Goal: Information Seeking & Learning: Compare options

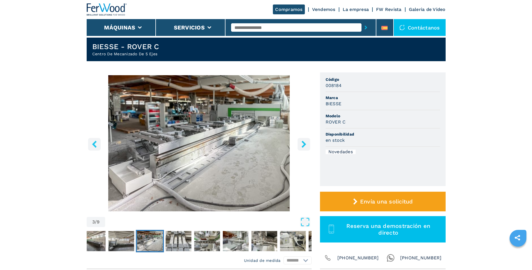
click at [358, 268] on div "Código 008184 Marca BIESSE Modelo ROVER C Disponibilidad en stock Novedades Env…" at bounding box center [383, 170] width 126 height 197
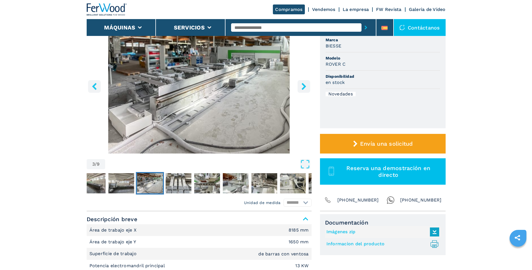
scroll to position [181, 0]
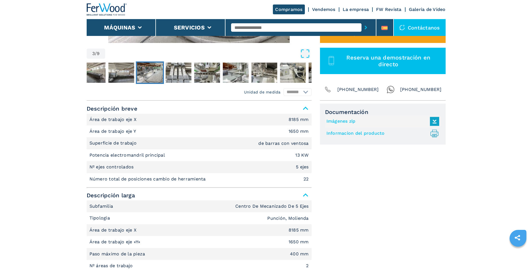
click at [397, 136] on link "Informacion del producto .prefix__st0{stroke-linecap:round;stroke-linejoin:roun…" at bounding box center [381, 133] width 110 height 9
click at [353, 121] on link "Imágenes zip" at bounding box center [381, 121] width 110 height 9
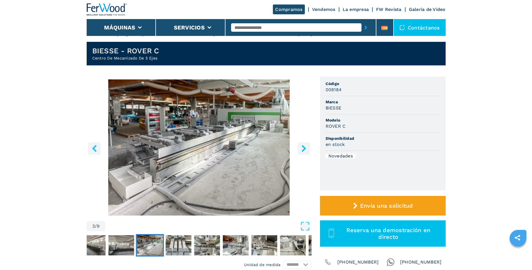
scroll to position [0, 0]
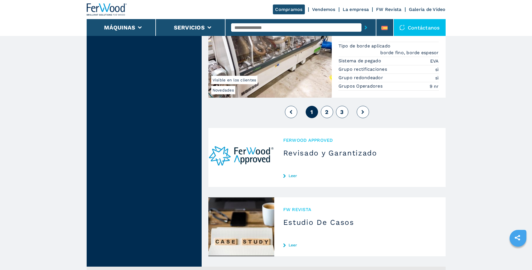
scroll to position [1430, 0]
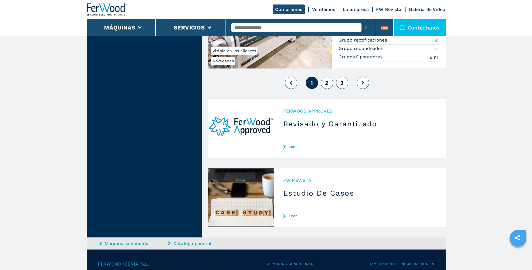
click at [326, 82] on span "2" at bounding box center [326, 82] width 3 height 7
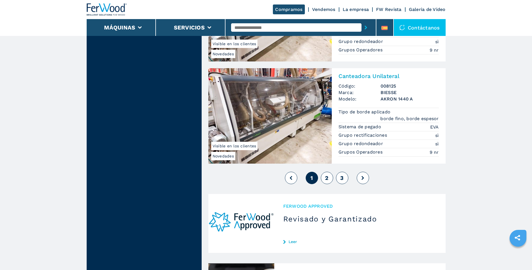
scroll to position [1318, 0]
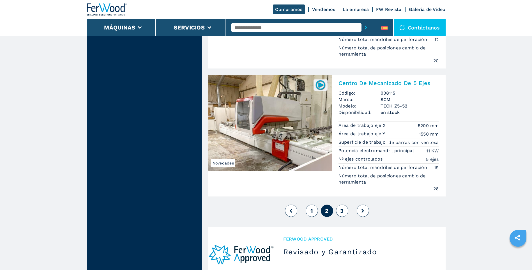
scroll to position [1354, 0]
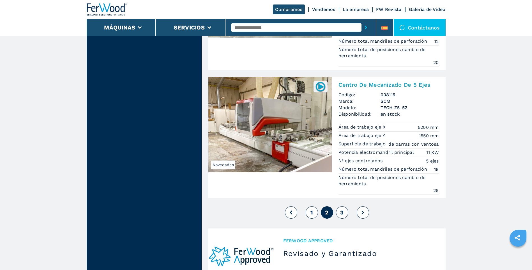
click at [342, 211] on span "3" at bounding box center [341, 212] width 3 height 7
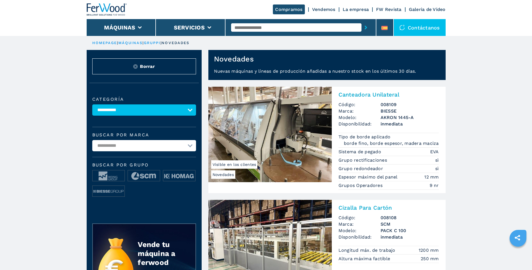
scroll to position [140, 0]
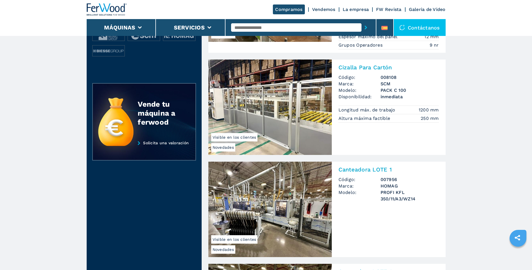
click at [305, 117] on img at bounding box center [269, 106] width 123 height 95
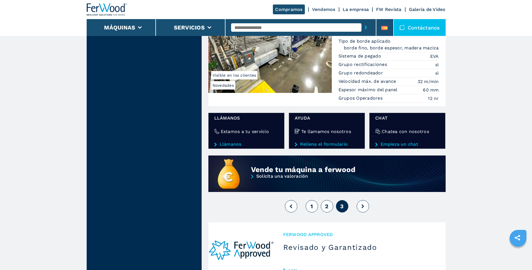
scroll to position [421, 0]
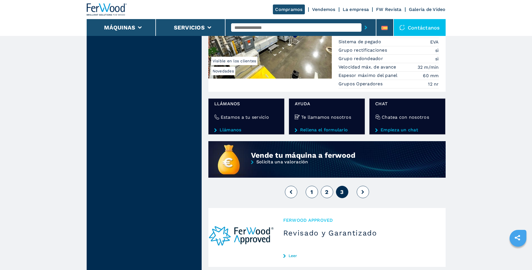
click at [361, 192] on button at bounding box center [363, 192] width 12 height 12
click at [363, 192] on icon at bounding box center [363, 192] width 3 height 4
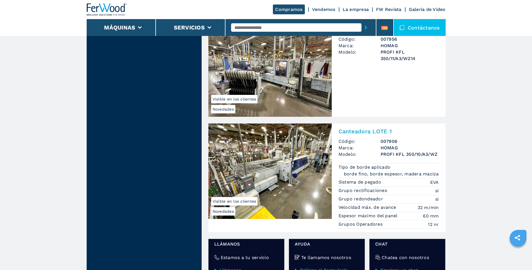
scroll to position [449, 0]
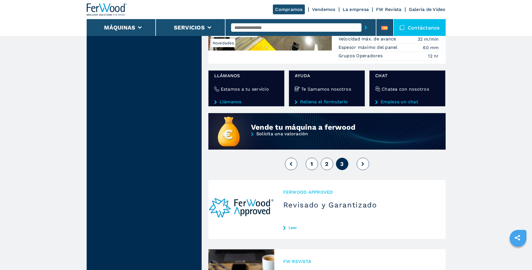
click at [310, 164] on span "1" at bounding box center [311, 163] width 3 height 7
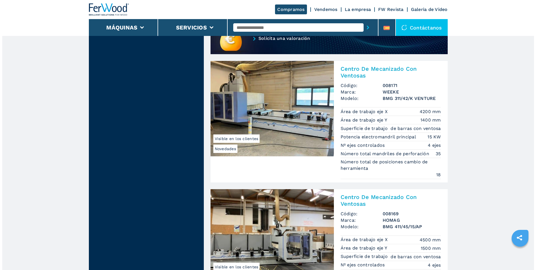
scroll to position [531, 0]
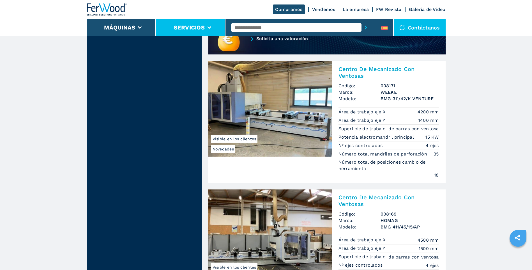
click at [200, 28] on button "Servicios" at bounding box center [189, 27] width 31 height 7
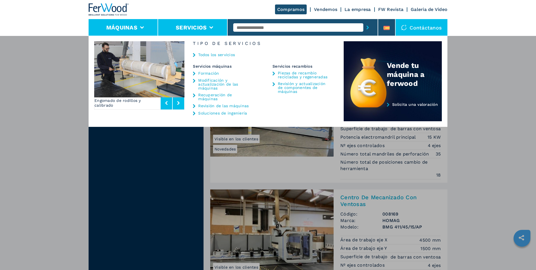
click at [131, 29] on button "Máquinas" at bounding box center [121, 27] width 31 height 7
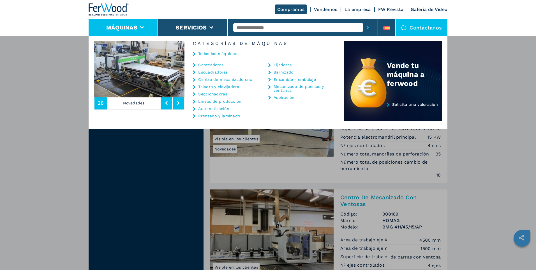
click at [288, 80] on link "Ensamble - embalaje" at bounding box center [295, 79] width 42 height 4
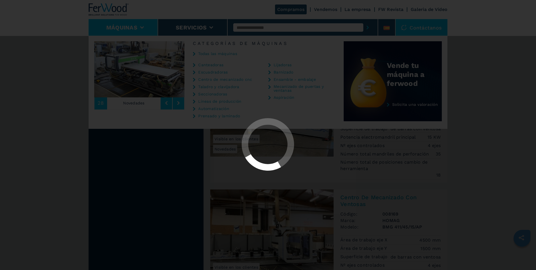
select select "**********"
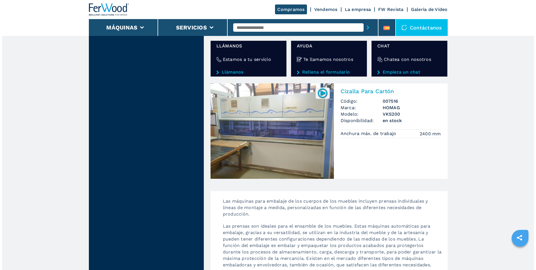
scroll to position [869, 0]
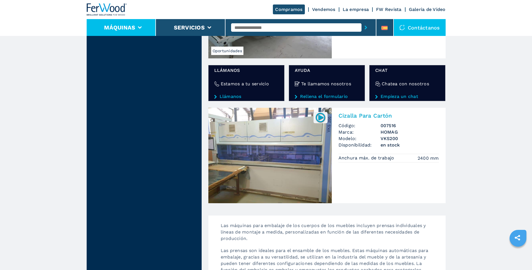
click at [135, 30] on li "Máquinas" at bounding box center [122, 27] width 70 height 17
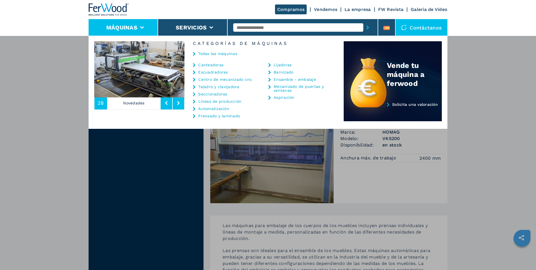
click at [220, 116] on link "Prensado y laminado" at bounding box center [219, 116] width 42 height 4
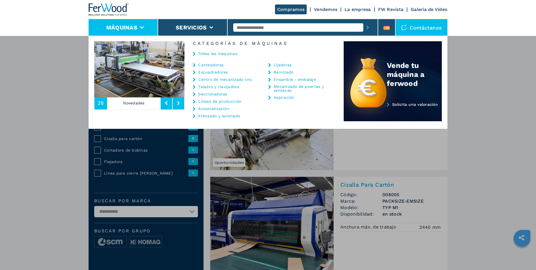
click at [221, 95] on link "Seccionadoras" at bounding box center [212, 94] width 29 height 4
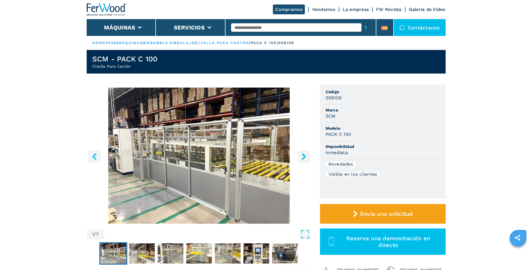
click at [302, 158] on icon "right-button" at bounding box center [303, 156] width 7 height 7
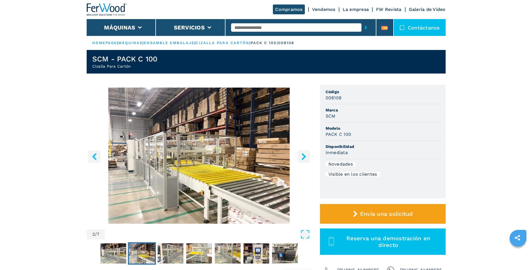
click at [302, 158] on icon "right-button" at bounding box center [303, 156] width 7 height 7
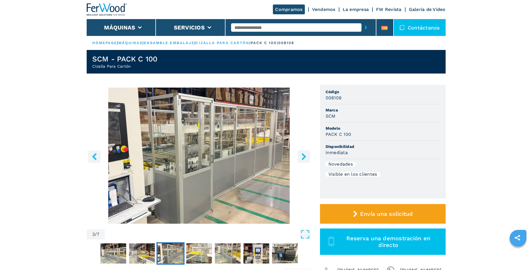
click at [302, 158] on icon "right-button" at bounding box center [303, 156] width 7 height 7
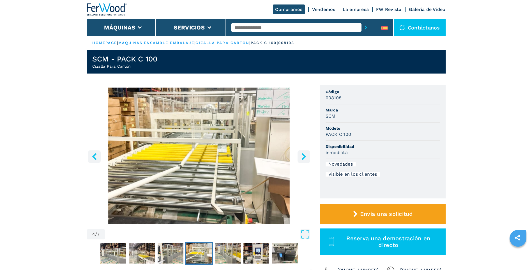
click at [302, 158] on icon "right-button" at bounding box center [303, 156] width 7 height 7
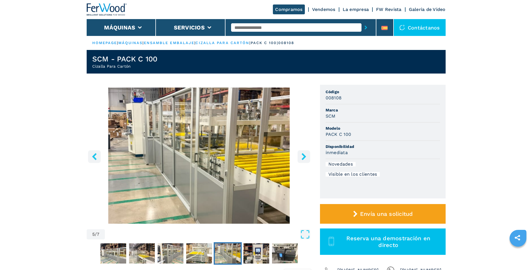
click at [302, 158] on icon "right-button" at bounding box center [303, 156] width 7 height 7
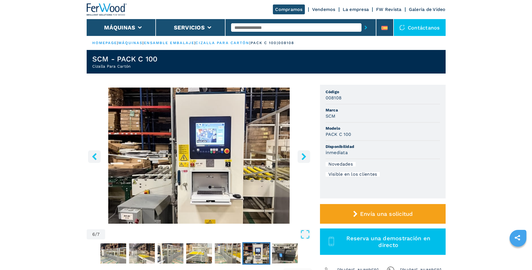
click at [302, 158] on icon "right-button" at bounding box center [303, 156] width 7 height 7
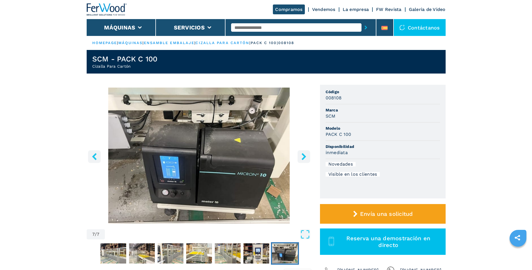
click at [302, 158] on icon "right-button" at bounding box center [303, 156] width 7 height 7
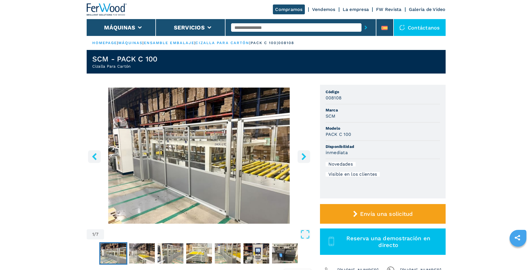
click at [301, 158] on icon "right-button" at bounding box center [303, 156] width 7 height 7
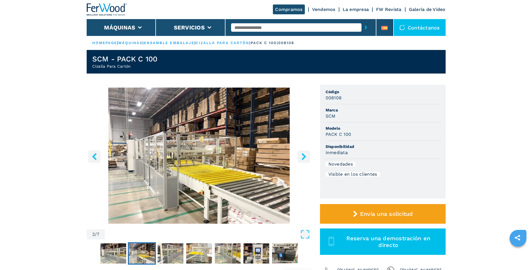
click at [301, 158] on icon "right-button" at bounding box center [303, 156] width 7 height 7
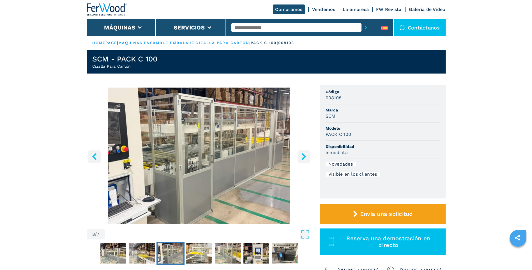
click at [301, 158] on icon "right-button" at bounding box center [303, 156] width 7 height 7
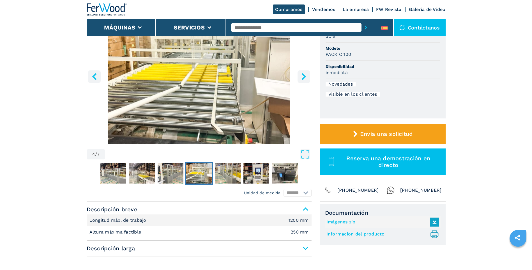
scroll to position [56, 0]
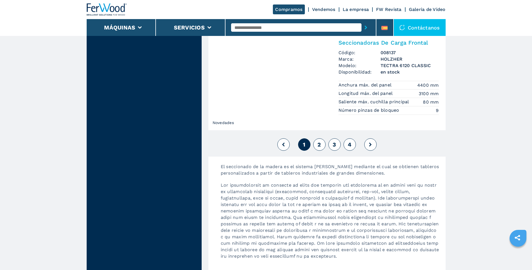
scroll to position [1234, 0]
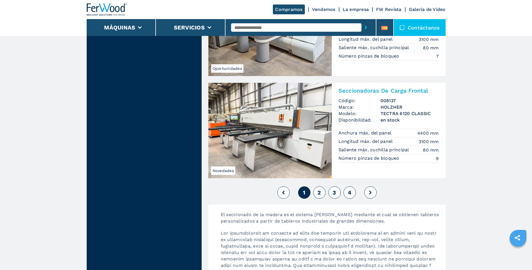
click at [319, 193] on span "2" at bounding box center [318, 192] width 3 height 7
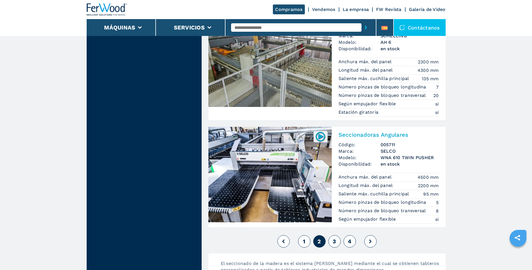
scroll to position [1206, 0]
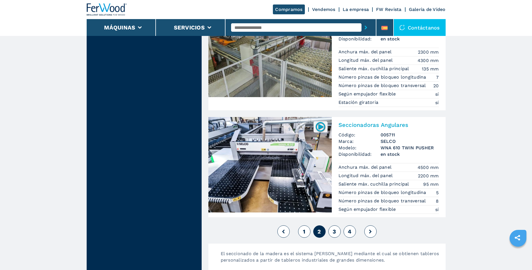
click at [336, 232] on span "3" at bounding box center [334, 231] width 3 height 7
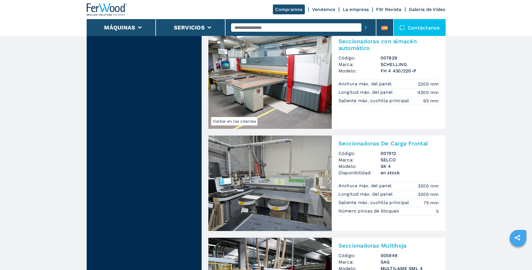
scroll to position [505, 0]
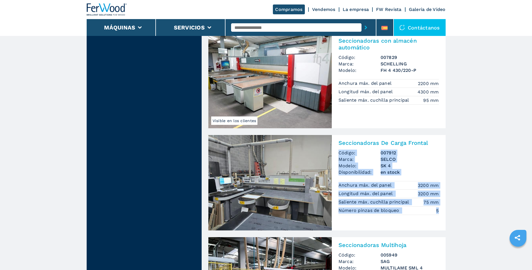
drag, startPoint x: 446, startPoint y: 209, endPoint x: 334, endPoint y: 149, distance: 127.9
click at [334, 149] on ul "Seccionadoras De Carga Automática Código: 006211 Marca: SCHELLING Modelo: FH6 4…" at bounding box center [327, 232] width 242 height 1325
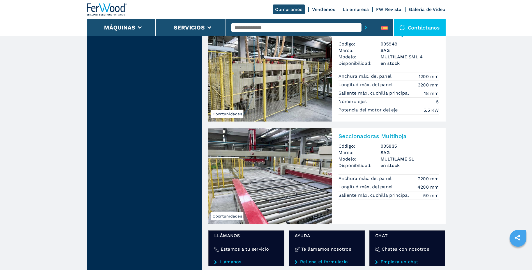
scroll to position [841, 0]
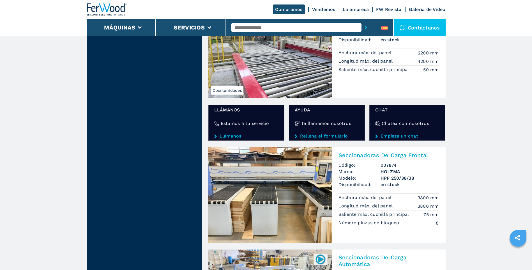
drag, startPoint x: 446, startPoint y: 220, endPoint x: 363, endPoint y: 173, distance: 94.9
click at [475, 179] on main "**********" at bounding box center [266, 53] width 532 height 1789
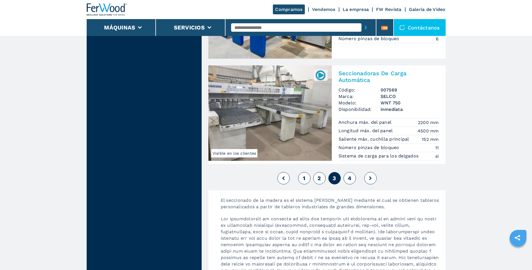
scroll to position [1234, 0]
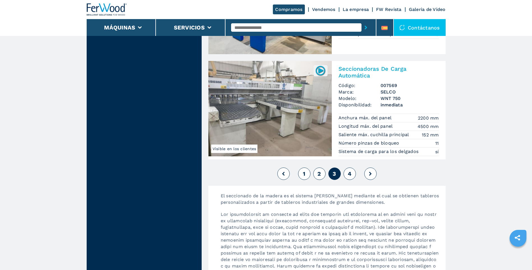
click at [350, 174] on span "4" at bounding box center [350, 173] width 4 height 7
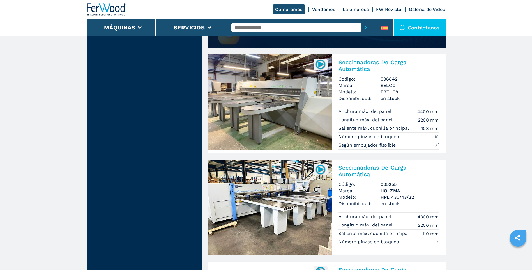
scroll to position [533, 0]
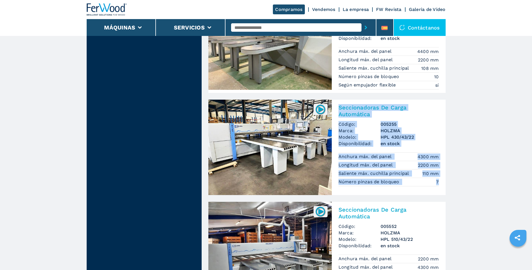
drag, startPoint x: 451, startPoint y: 182, endPoint x: 338, endPoint y: 110, distance: 133.8
click at [338, 110] on main "**********" at bounding box center [266, 158] width 532 height 1383
click at [472, 134] on main "**********" at bounding box center [266, 158] width 532 height 1383
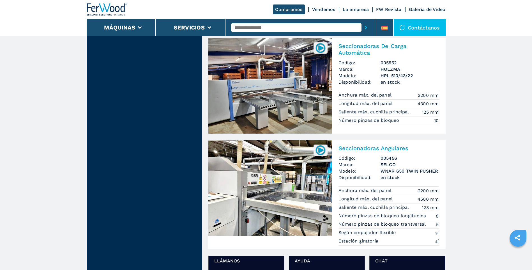
scroll to position [757, 0]
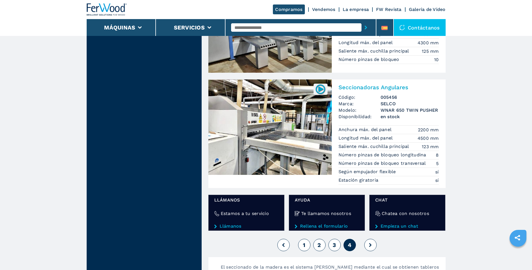
click at [303, 243] on button "1" at bounding box center [304, 245] width 12 height 12
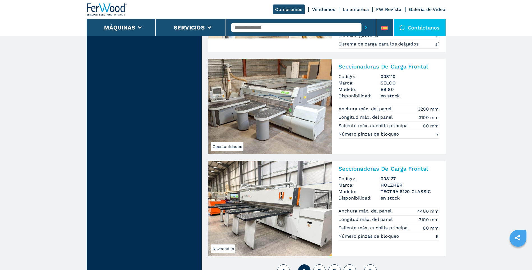
scroll to position [1206, 0]
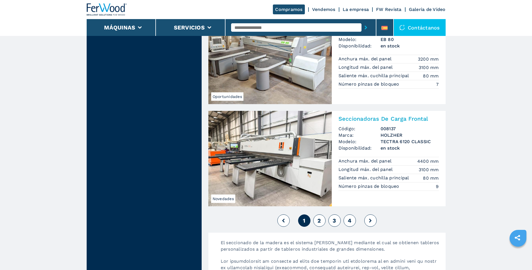
click at [319, 219] on span "2" at bounding box center [318, 220] width 3 height 7
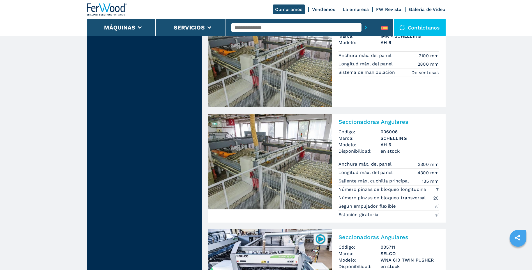
scroll to position [1234, 0]
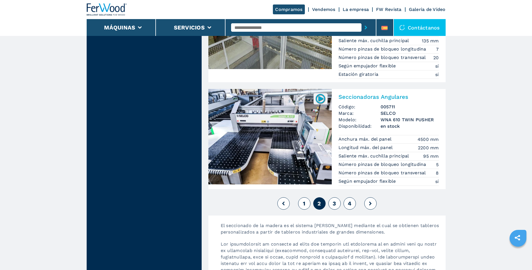
click at [336, 206] on span "3" at bounding box center [334, 203] width 3 height 7
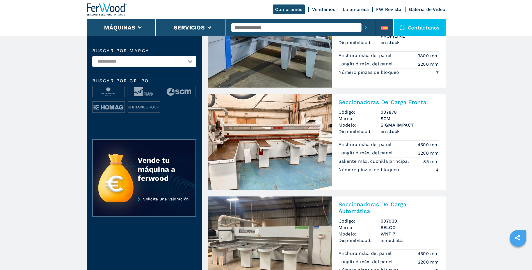
scroll to position [252, 0]
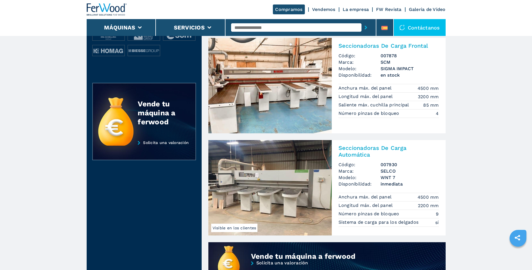
click at [300, 184] on img at bounding box center [269, 187] width 123 height 95
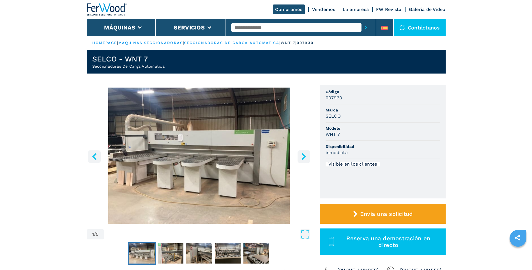
drag, startPoint x: 306, startPoint y: 157, endPoint x: 303, endPoint y: 157, distance: 3.1
click at [306, 157] on icon "right-button" at bounding box center [303, 156] width 7 height 7
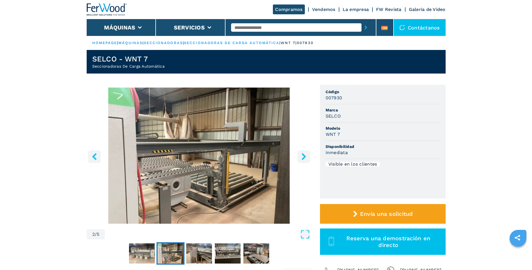
click at [95, 155] on icon "left-button" at bounding box center [94, 156] width 4 height 7
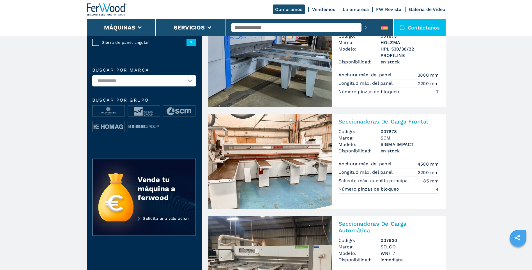
scroll to position [124, 0]
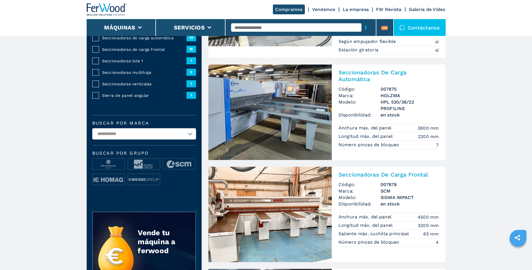
click at [286, 114] on img at bounding box center [269, 112] width 123 height 95
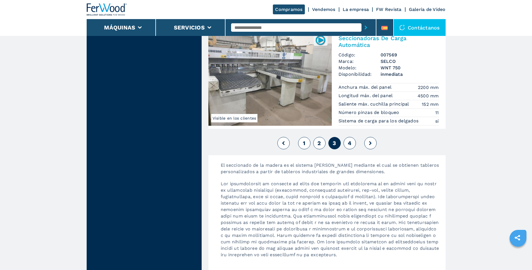
scroll to position [1234, 0]
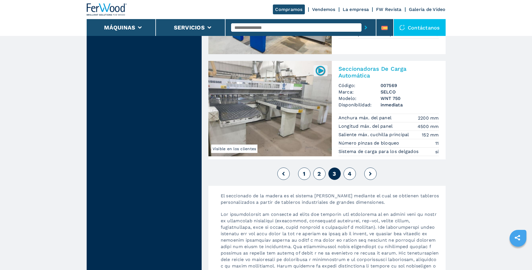
click at [304, 172] on span "1" at bounding box center [304, 173] width 3 height 7
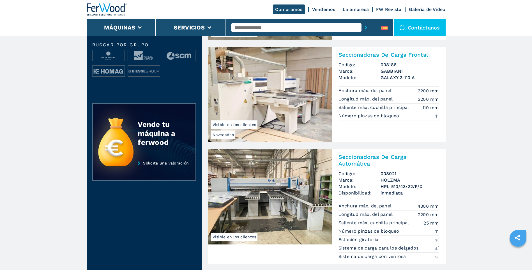
scroll to position [252, 0]
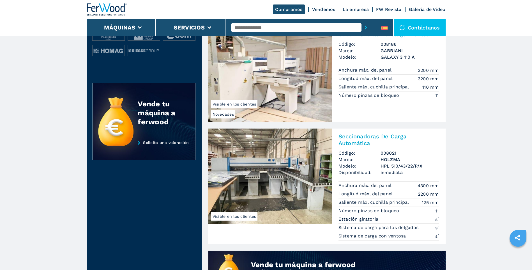
click at [263, 194] on img at bounding box center [269, 175] width 123 height 95
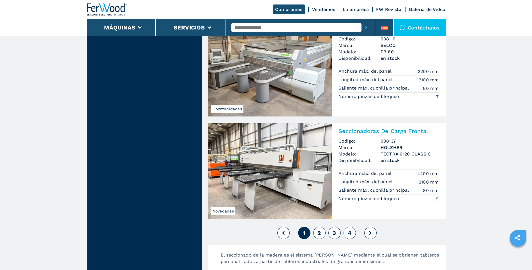
scroll to position [1262, 0]
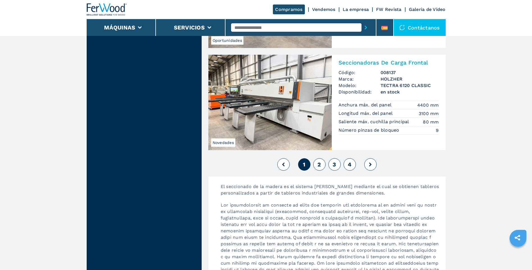
click at [321, 165] on button "2" at bounding box center [319, 164] width 12 height 12
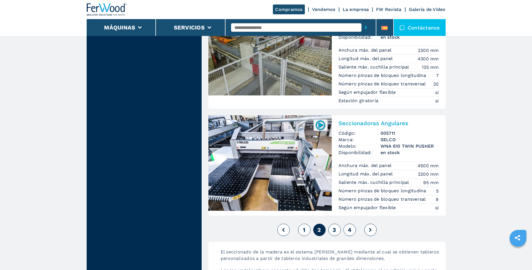
scroll to position [1262, 0]
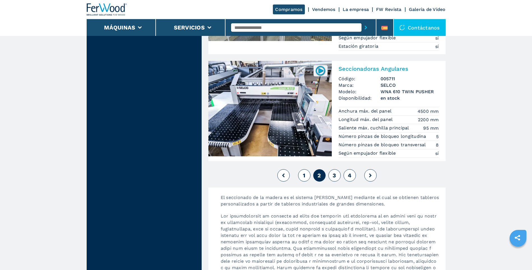
click at [333, 176] on span "3" at bounding box center [334, 175] width 3 height 7
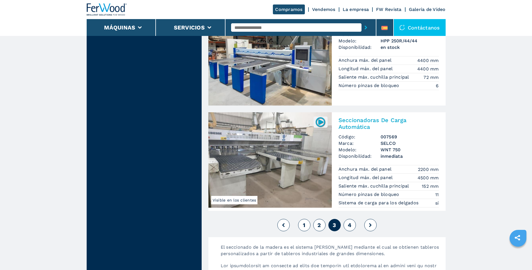
scroll to position [1206, 0]
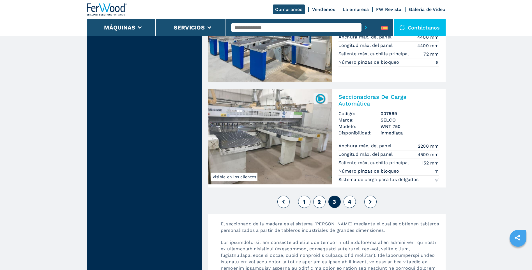
click at [351, 200] on span "4" at bounding box center [350, 201] width 4 height 7
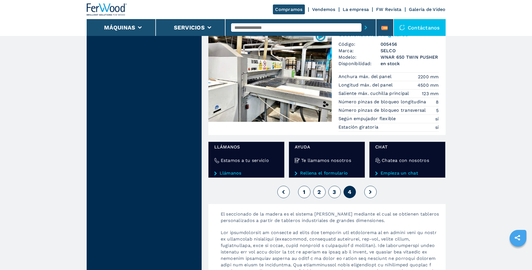
scroll to position [841, 0]
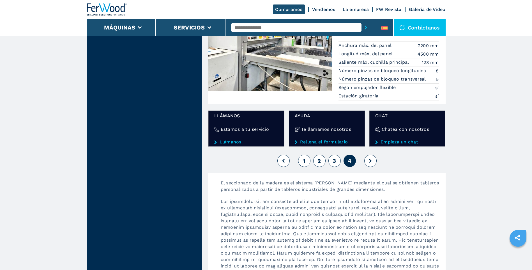
click at [305, 163] on span "1" at bounding box center [304, 160] width 3 height 7
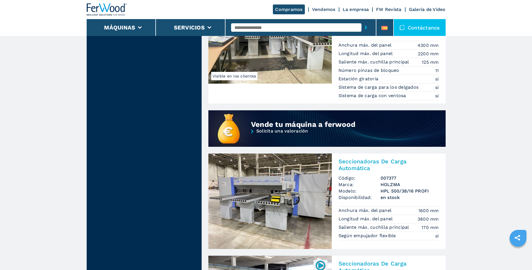
scroll to position [477, 0]
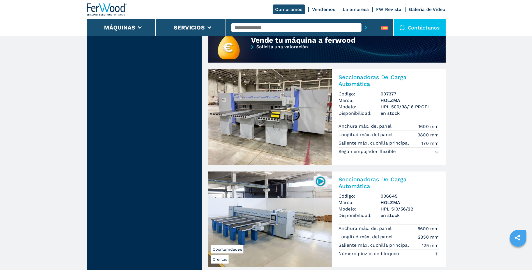
click at [270, 142] on img at bounding box center [269, 116] width 123 height 95
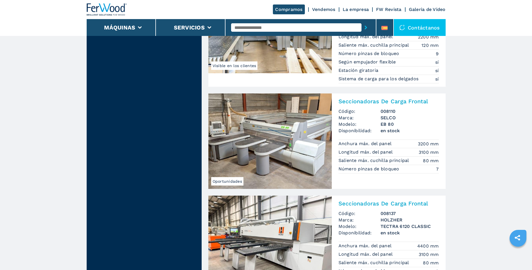
scroll to position [1206, 0]
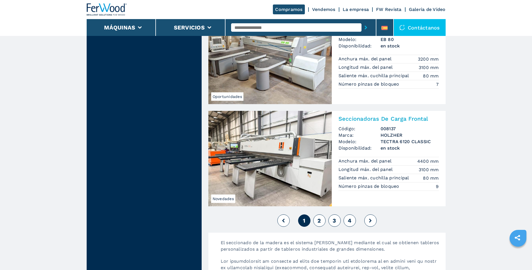
click at [317, 220] on button "2" at bounding box center [319, 220] width 12 height 12
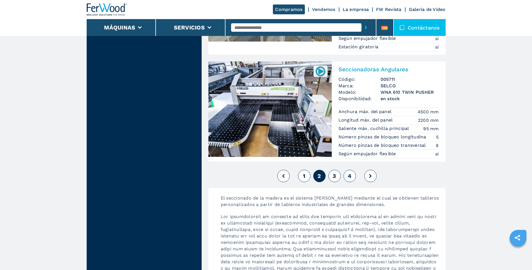
scroll to position [1262, 0]
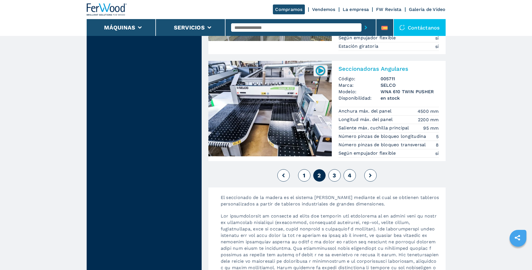
click at [336, 176] on span "3" at bounding box center [334, 175] width 3 height 7
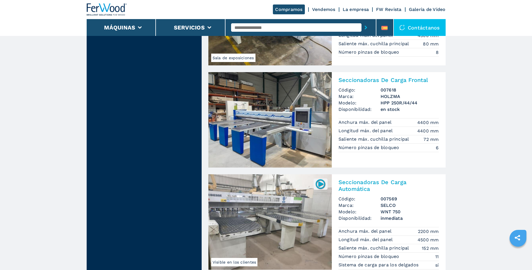
scroll to position [1178, 0]
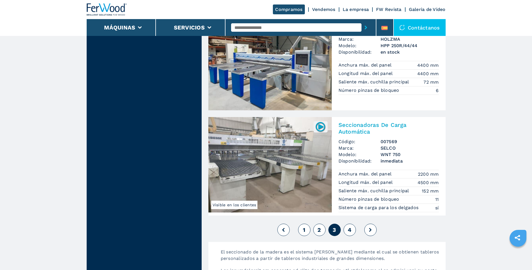
click at [305, 232] on span "1" at bounding box center [304, 229] width 3 height 7
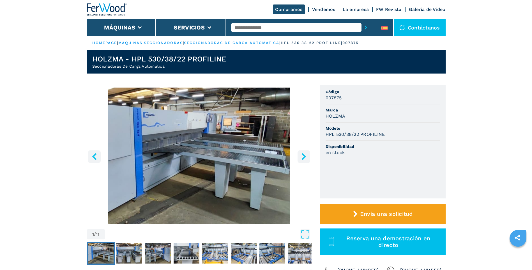
click at [299, 154] on button "right-button" at bounding box center [304, 156] width 13 height 13
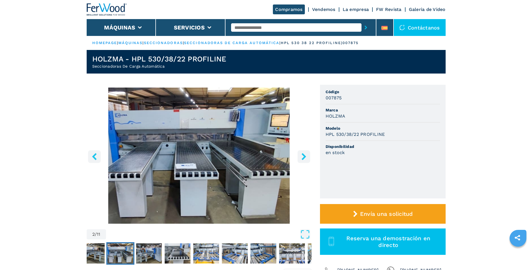
click at [302, 155] on icon "right-button" at bounding box center [303, 156] width 7 height 7
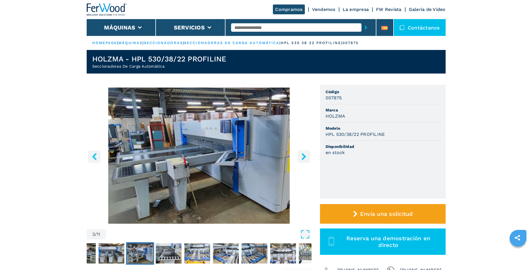
click at [302, 155] on icon "right-button" at bounding box center [303, 156] width 7 height 7
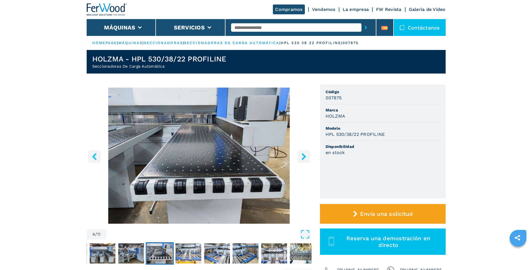
click at [302, 155] on icon "right-button" at bounding box center [303, 156] width 7 height 7
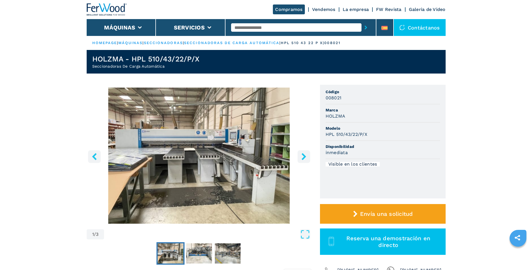
click at [303, 156] on icon "right-button" at bounding box center [303, 156] width 7 height 7
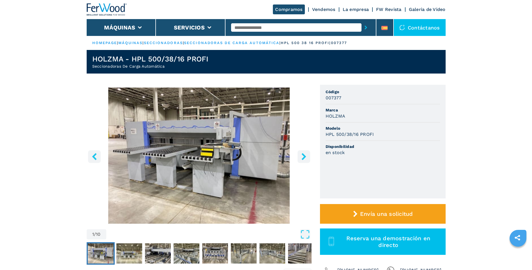
click at [305, 158] on icon "right-button" at bounding box center [303, 156] width 7 height 7
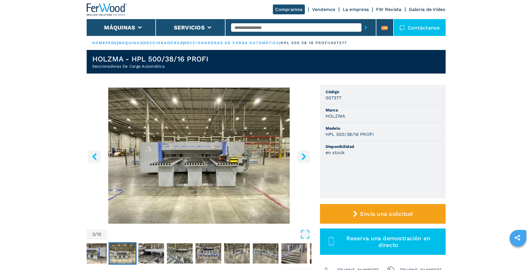
click at [305, 158] on icon "right-button" at bounding box center [303, 156] width 7 height 7
click at [305, 156] on icon "right-button" at bounding box center [303, 156] width 4 height 7
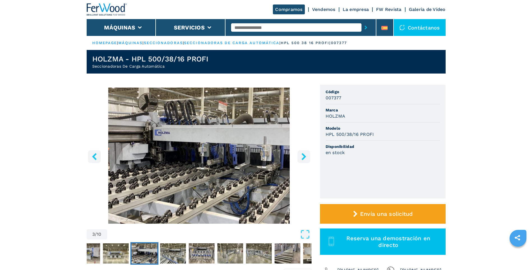
click at [305, 156] on icon "right-button" at bounding box center [303, 156] width 4 height 7
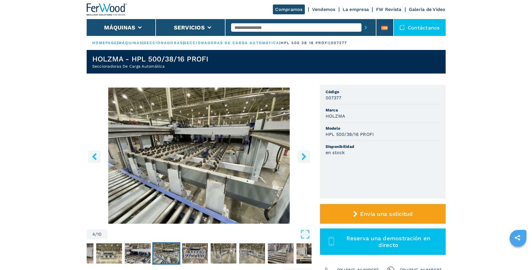
click at [305, 156] on icon "right-button" at bounding box center [303, 156] width 4 height 7
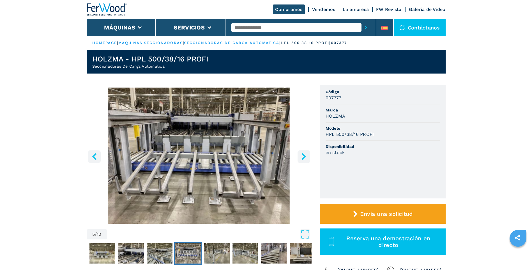
click at [302, 158] on icon "right-button" at bounding box center [303, 156] width 7 height 7
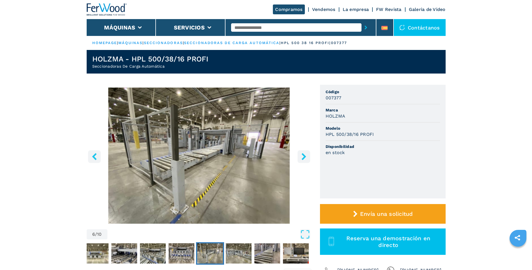
click at [302, 158] on icon "right-button" at bounding box center [303, 156] width 7 height 7
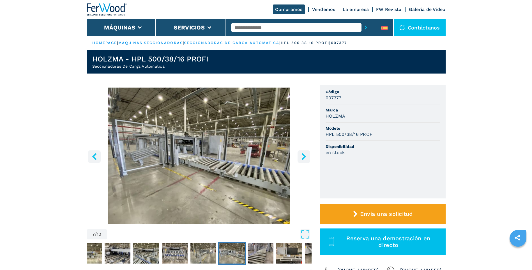
drag, startPoint x: 302, startPoint y: 158, endPoint x: 65, endPoint y: 181, distance: 238.7
click at [305, 156] on icon "right-button" at bounding box center [303, 156] width 4 height 7
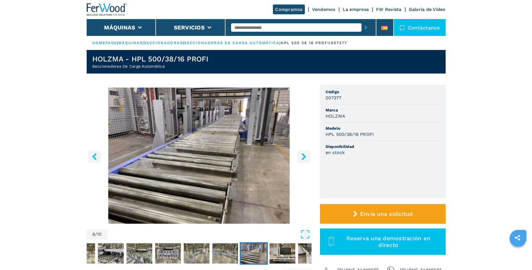
click at [303, 158] on icon "right-button" at bounding box center [303, 156] width 4 height 7
